Goal: Transaction & Acquisition: Download file/media

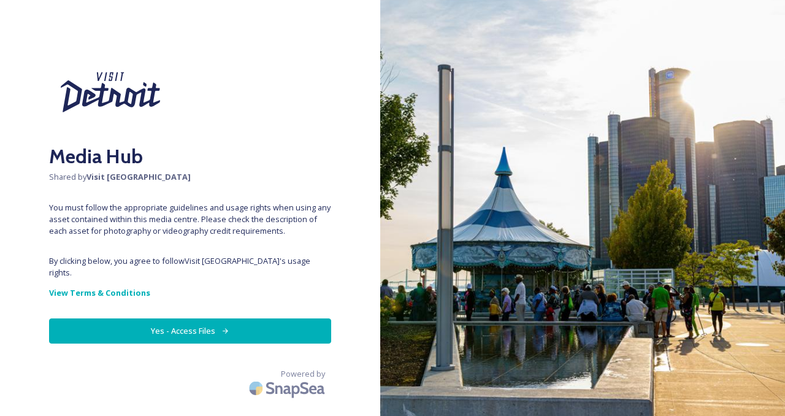
click at [251, 318] on button "Yes - Access Files" at bounding box center [190, 330] width 282 height 25
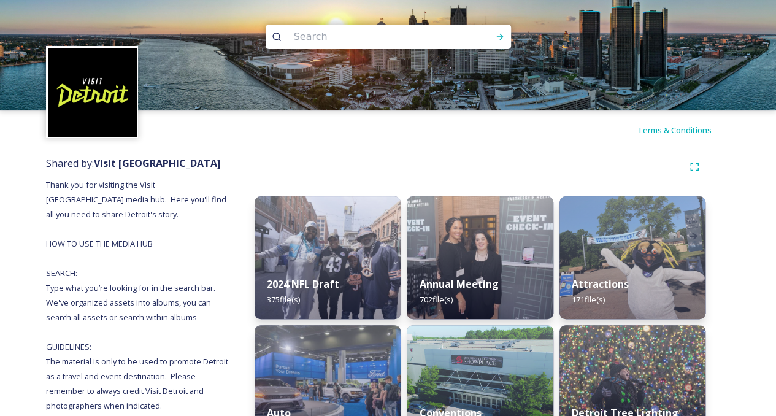
click at [351, 39] on input at bounding box center [372, 36] width 168 height 27
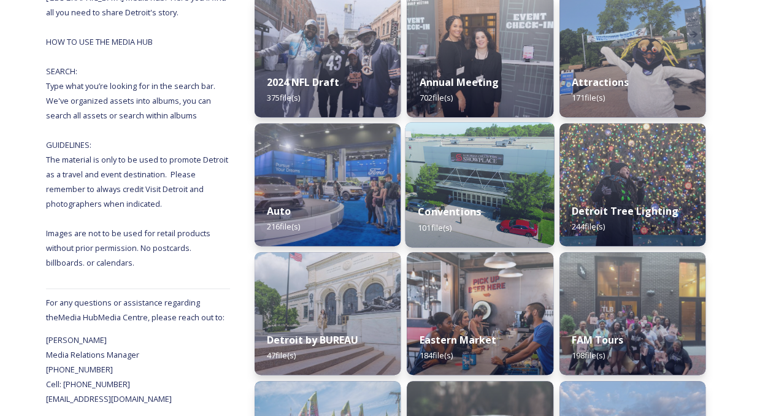
scroll to position [202, 0]
click at [459, 157] on img at bounding box center [479, 183] width 149 height 125
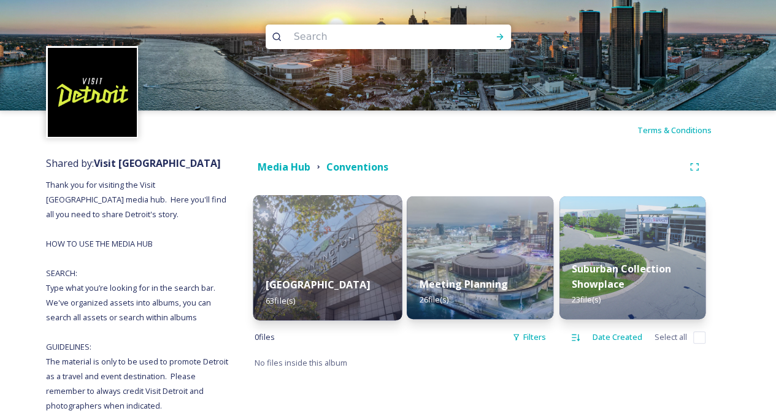
click at [343, 250] on img at bounding box center [327, 257] width 149 height 125
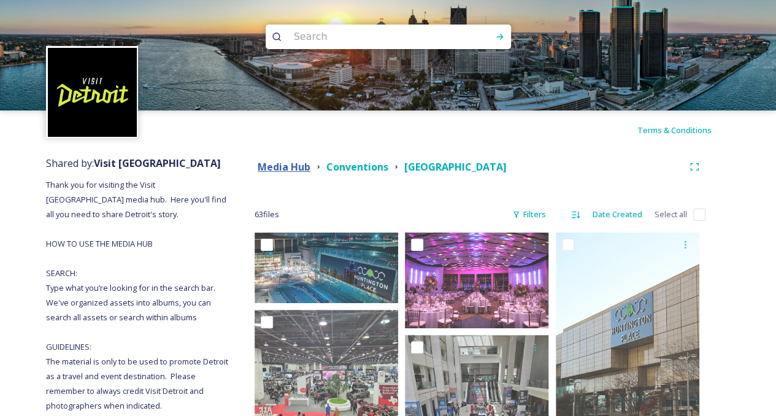
click at [272, 162] on strong "Media Hub" at bounding box center [284, 166] width 53 height 13
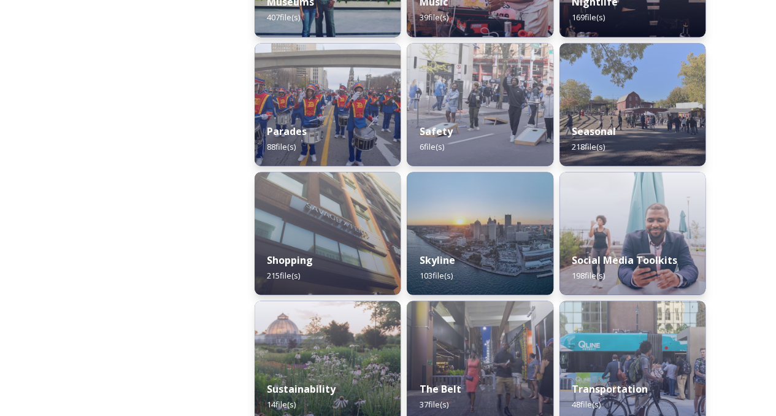
scroll to position [1088, 0]
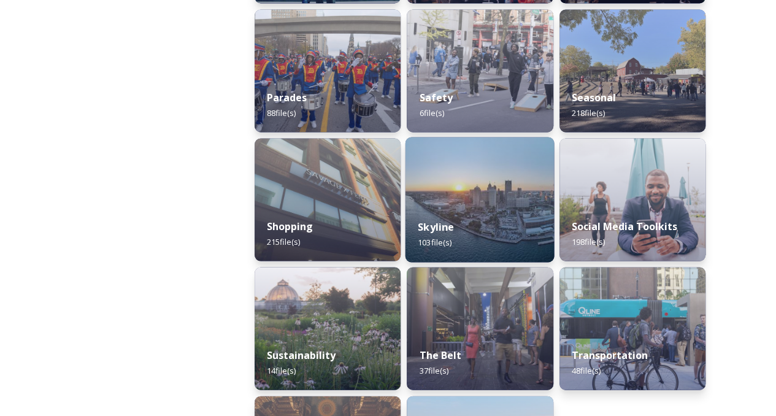
click at [479, 236] on div "Skyline 103 file(s)" at bounding box center [479, 234] width 149 height 56
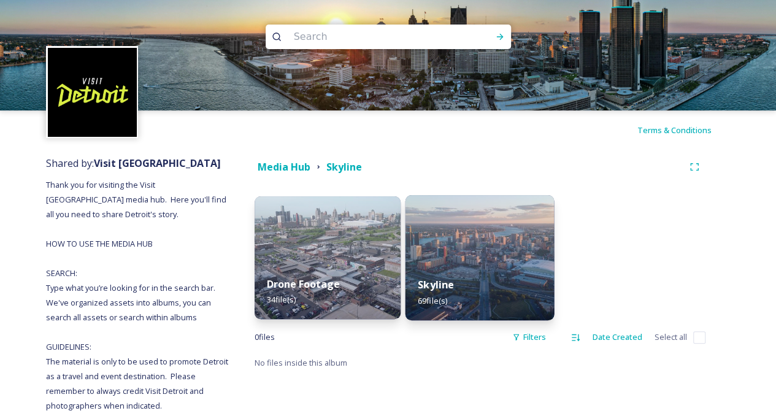
click at [456, 245] on img at bounding box center [479, 257] width 149 height 125
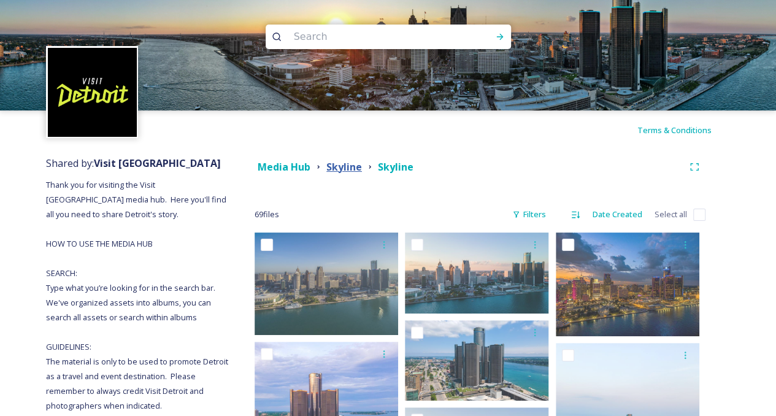
click at [353, 166] on strong "Skyline" at bounding box center [344, 166] width 36 height 13
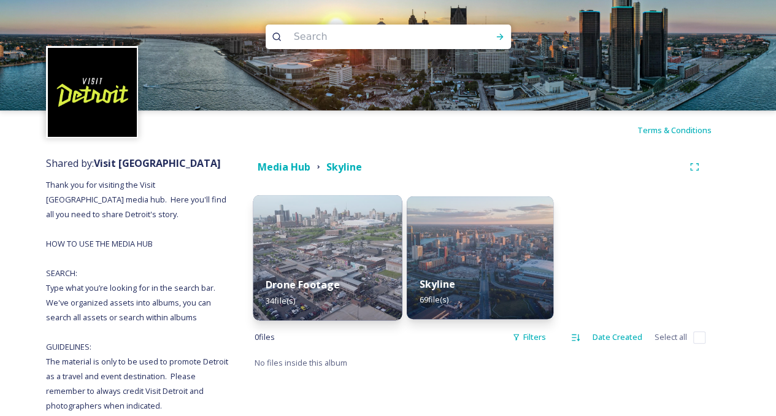
click at [325, 239] on img at bounding box center [327, 257] width 149 height 125
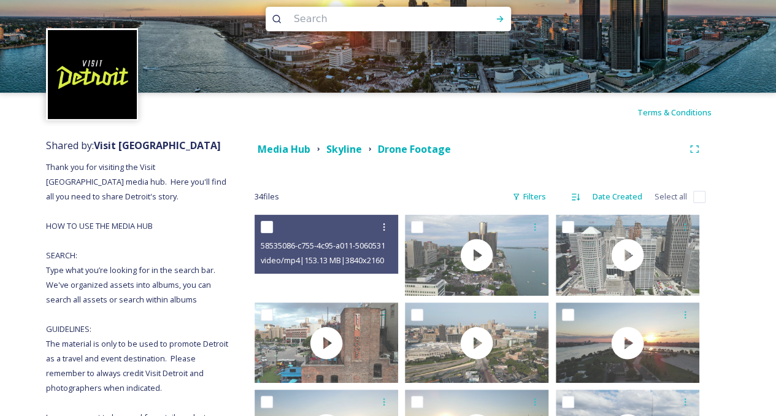
scroll to position [18, 0]
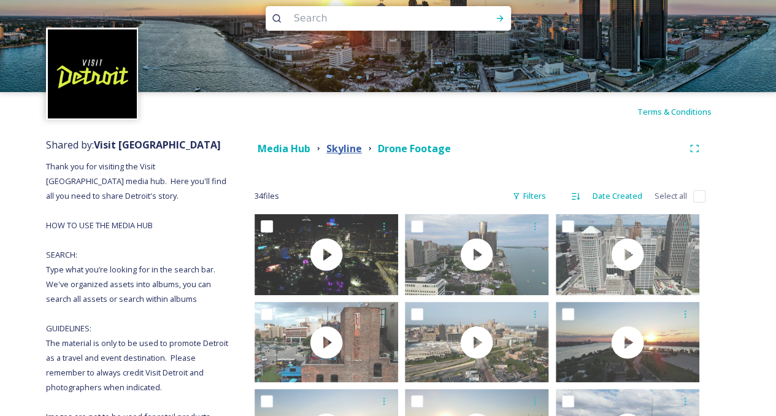
click at [348, 147] on strong "Skyline" at bounding box center [344, 148] width 36 height 13
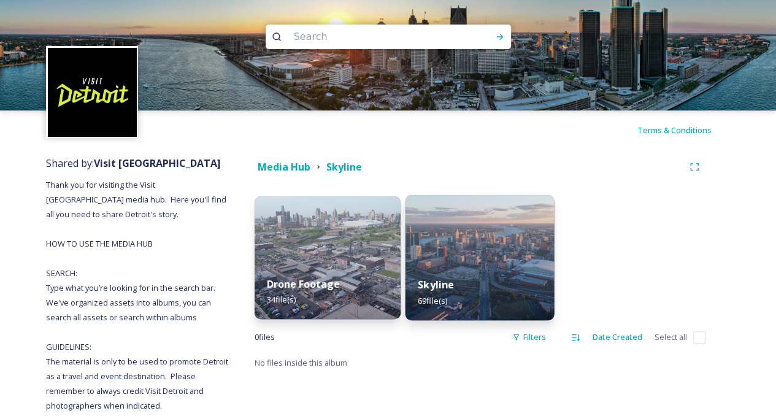
click at [464, 266] on div "Skyline 69 file(s)" at bounding box center [479, 292] width 149 height 56
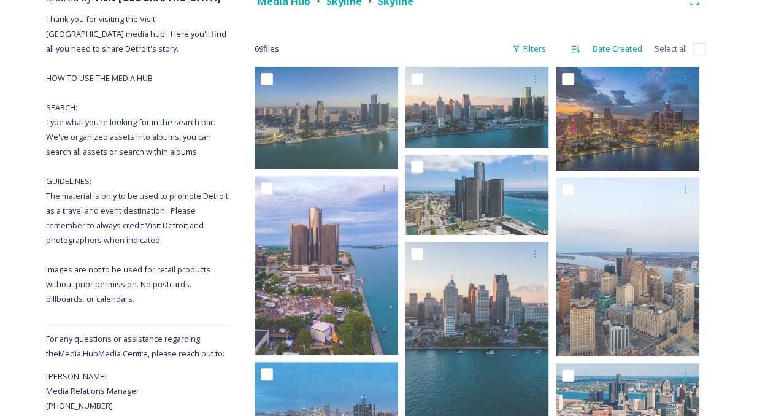
scroll to position [166, 0]
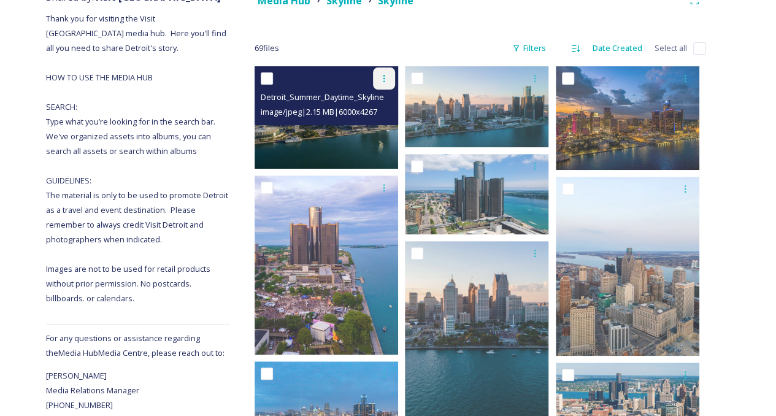
click at [381, 82] on icon at bounding box center [384, 79] width 10 height 10
click at [380, 127] on span "Download" at bounding box center [369, 129] width 37 height 12
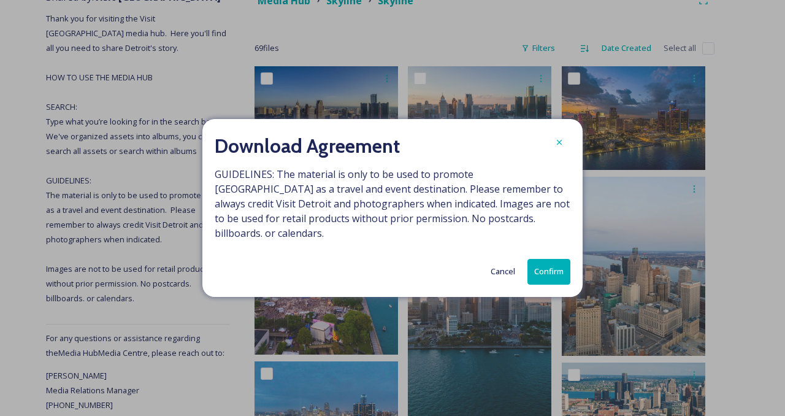
click at [540, 270] on button "Confirm" at bounding box center [548, 271] width 43 height 25
